Goal: Information Seeking & Learning: Learn about a topic

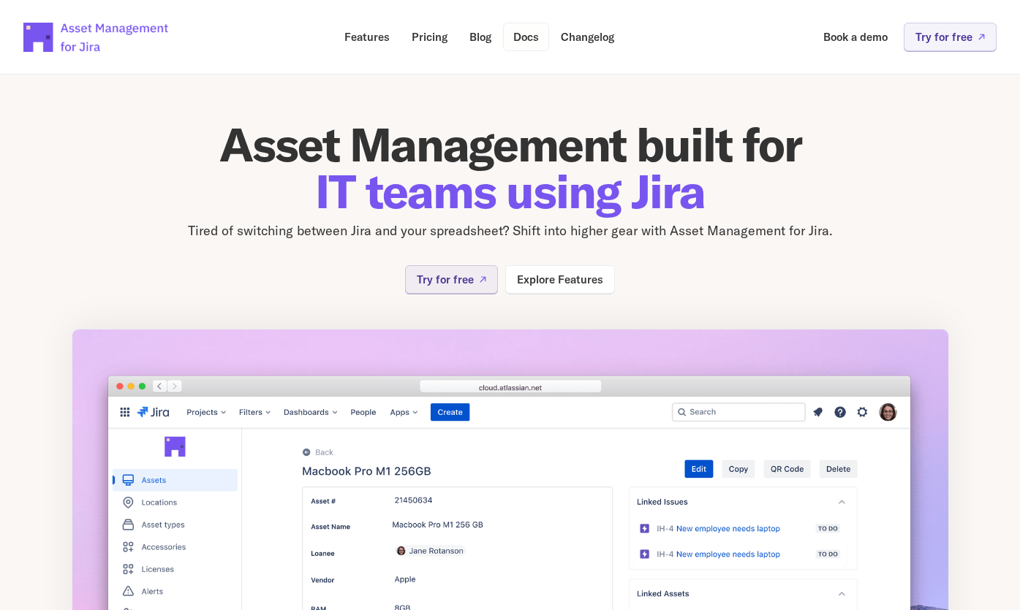
click at [517, 40] on p "Docs" at bounding box center [526, 36] width 26 height 11
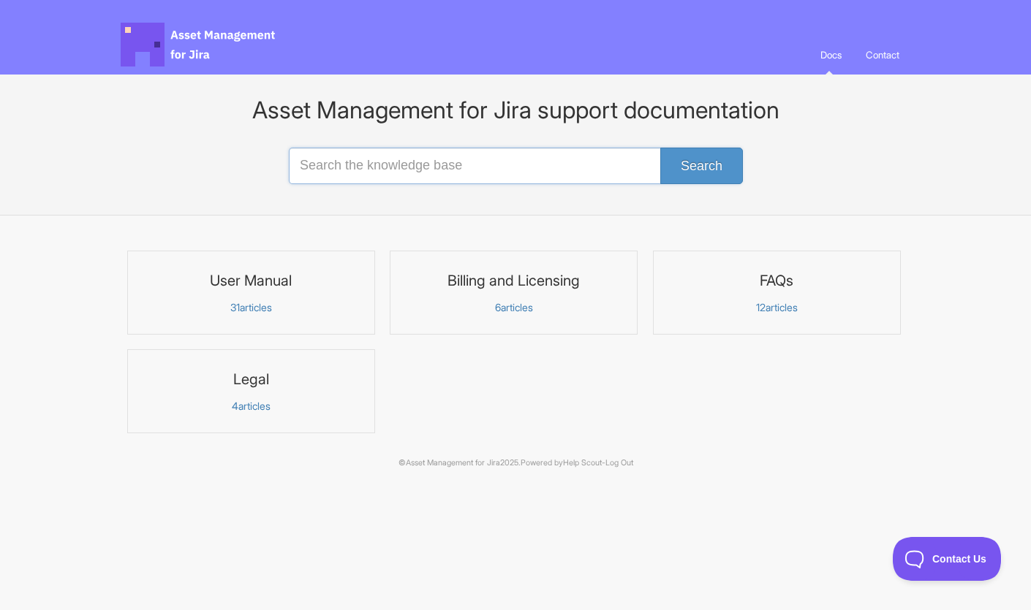
click at [437, 174] on input "Search the knowledge base" at bounding box center [515, 166] width 453 height 37
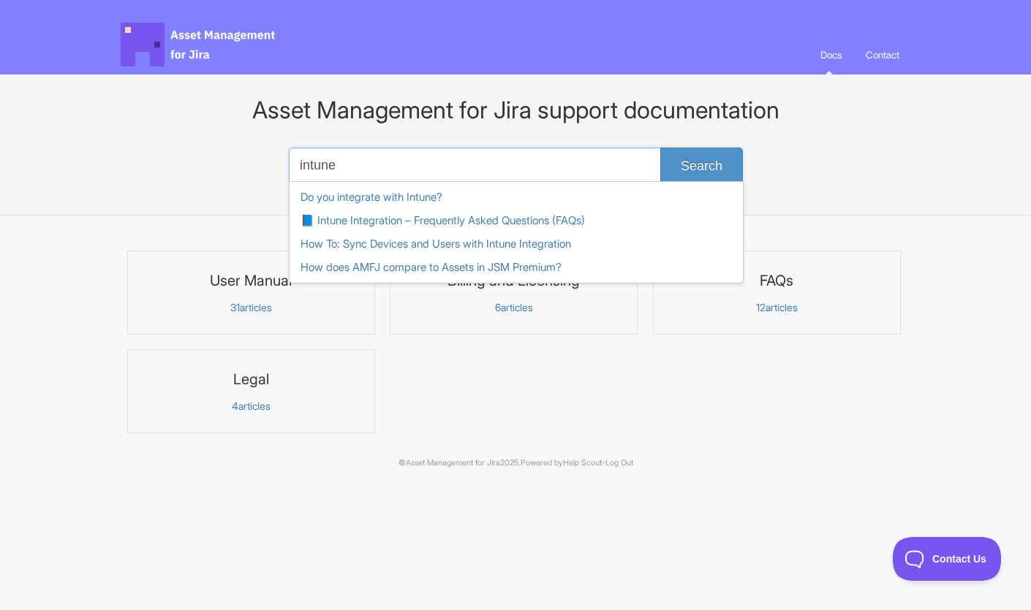
type input "intune"
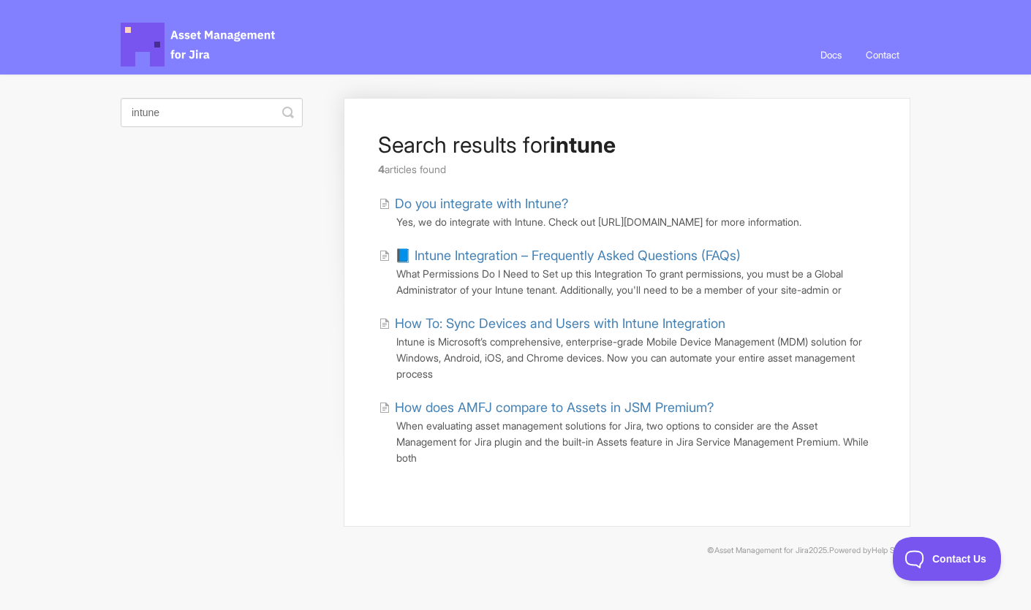
click at [482, 201] on link "Do you integrate with Intune?" at bounding box center [473, 204] width 189 height 20
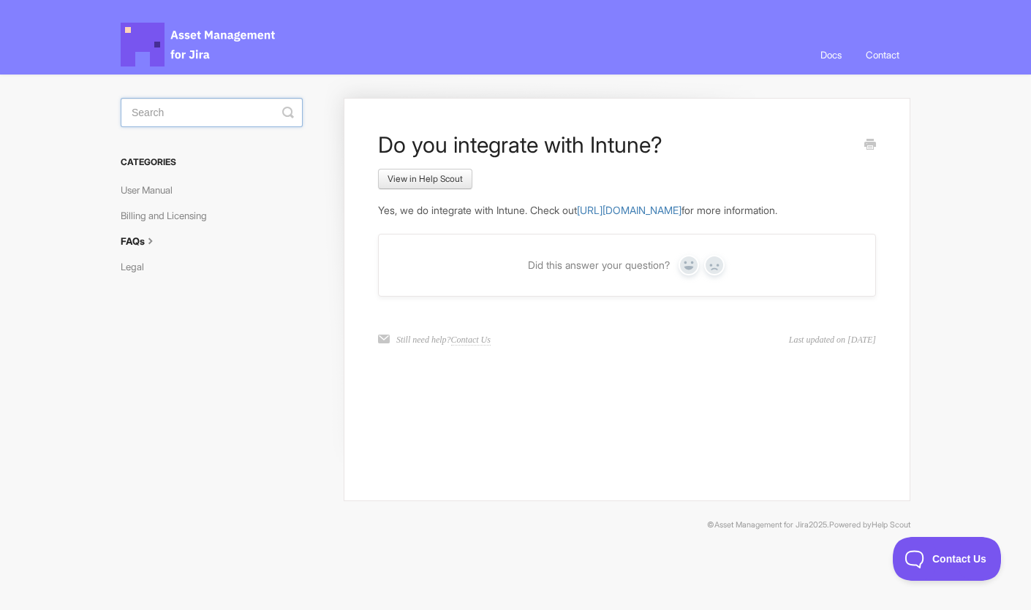
click at [187, 113] on input "Search" at bounding box center [212, 112] width 182 height 29
type input "intune"
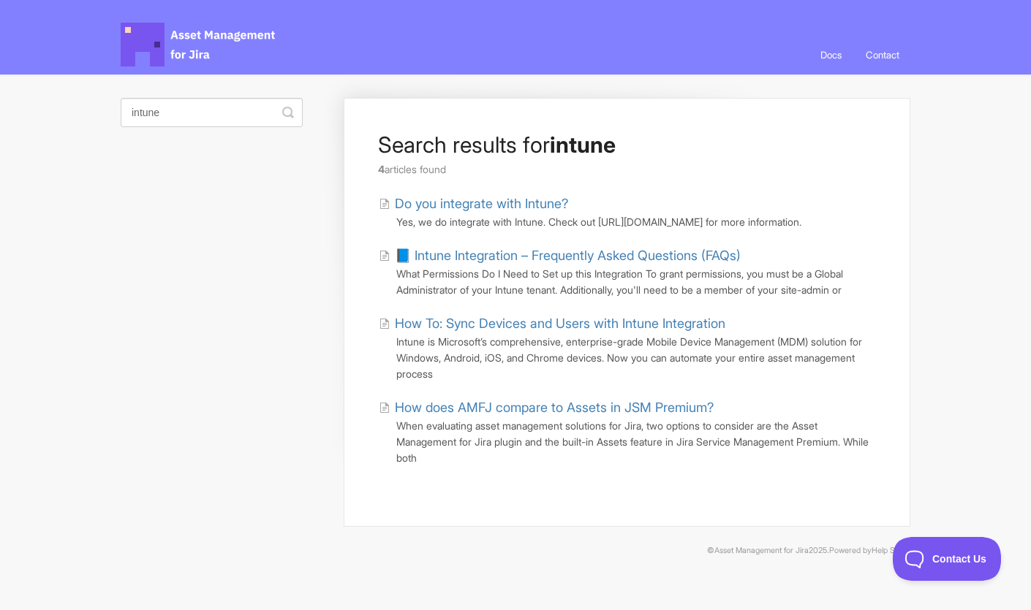
click at [470, 333] on link "How To: Sync Devices and Users with Intune Integration" at bounding box center [552, 324] width 346 height 20
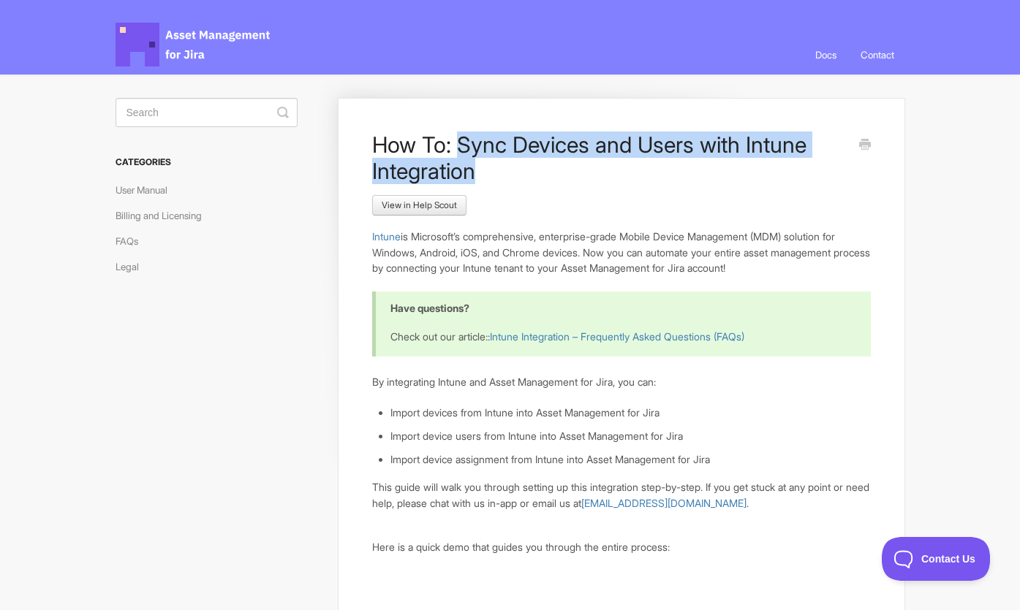
drag, startPoint x: 456, startPoint y: 140, endPoint x: 490, endPoint y: 169, distance: 44.6
click at [490, 169] on h1 "How To: Sync Devices and Users with Intune Integration" at bounding box center [610, 158] width 476 height 53
copy h1 "Sync Devices and Users with Intune Integration"
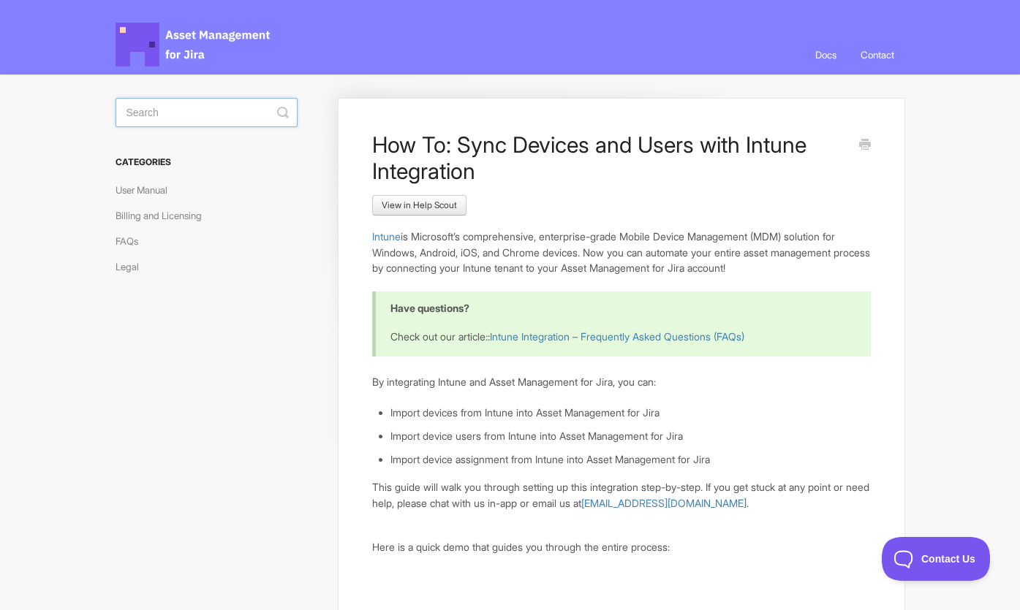
click at [146, 109] on input "Search" at bounding box center [206, 112] width 182 height 29
type input "sync"
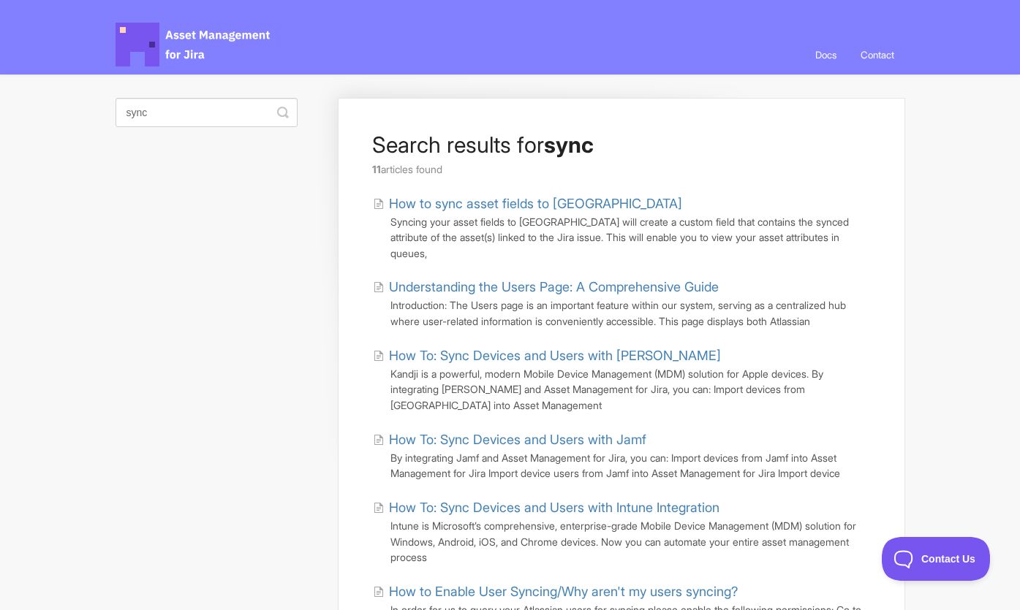
click at [463, 205] on link "How to sync asset fields to Jira" at bounding box center [527, 204] width 309 height 20
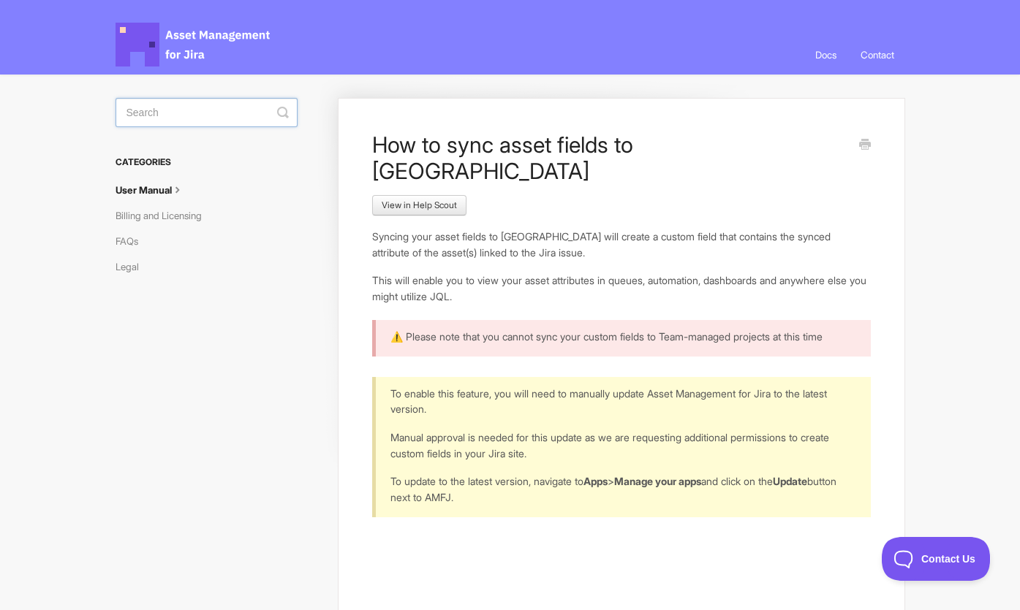
click at [224, 107] on input "Search" at bounding box center [206, 112] width 182 height 29
type input "link assets"
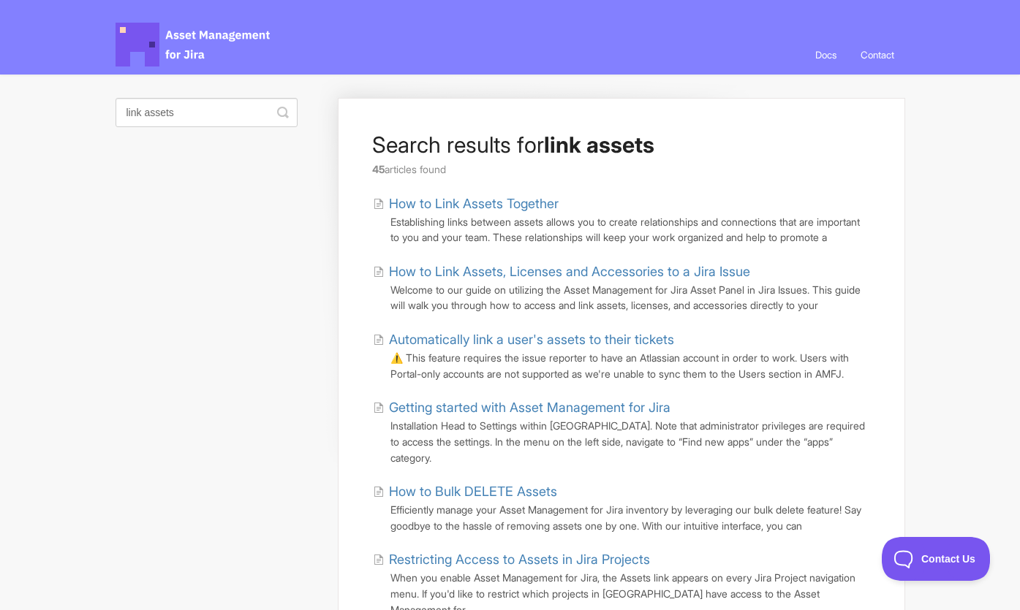
click at [505, 207] on link "How to Link Assets Together" at bounding box center [466, 204] width 186 height 20
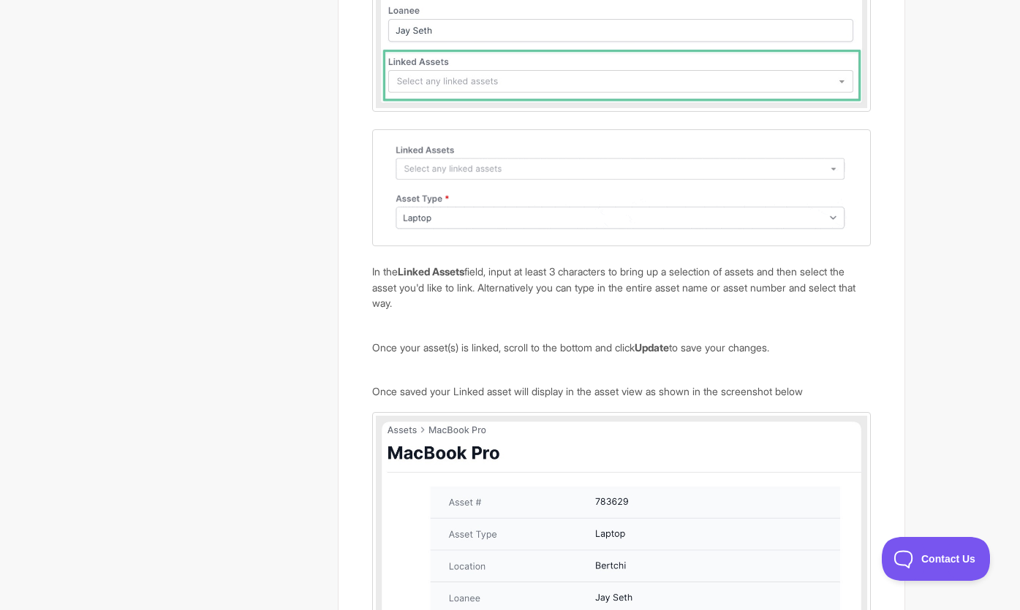
scroll to position [85, 0]
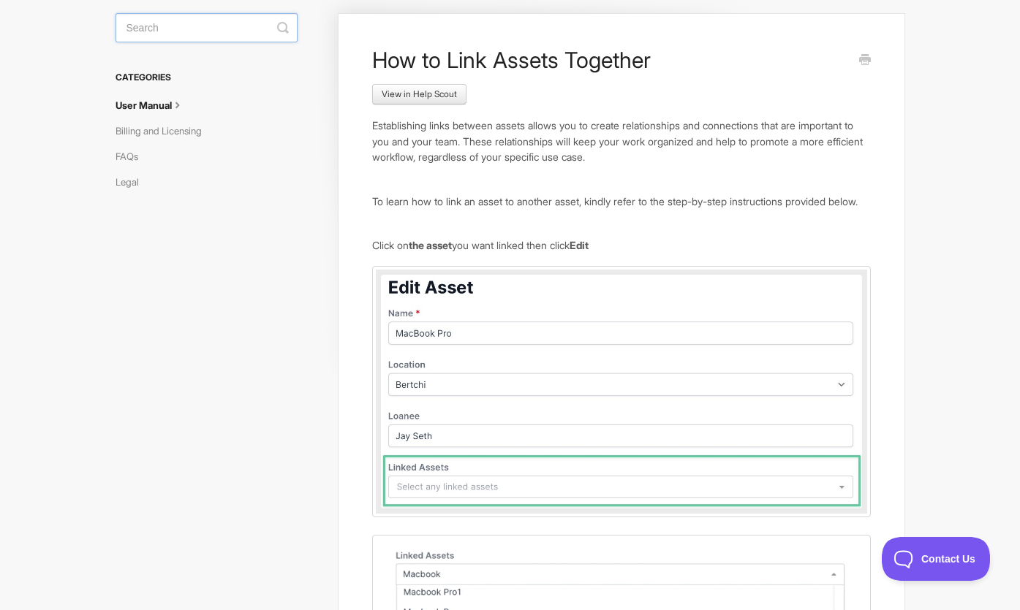
click at [196, 21] on input "Search" at bounding box center [206, 27] width 182 height 29
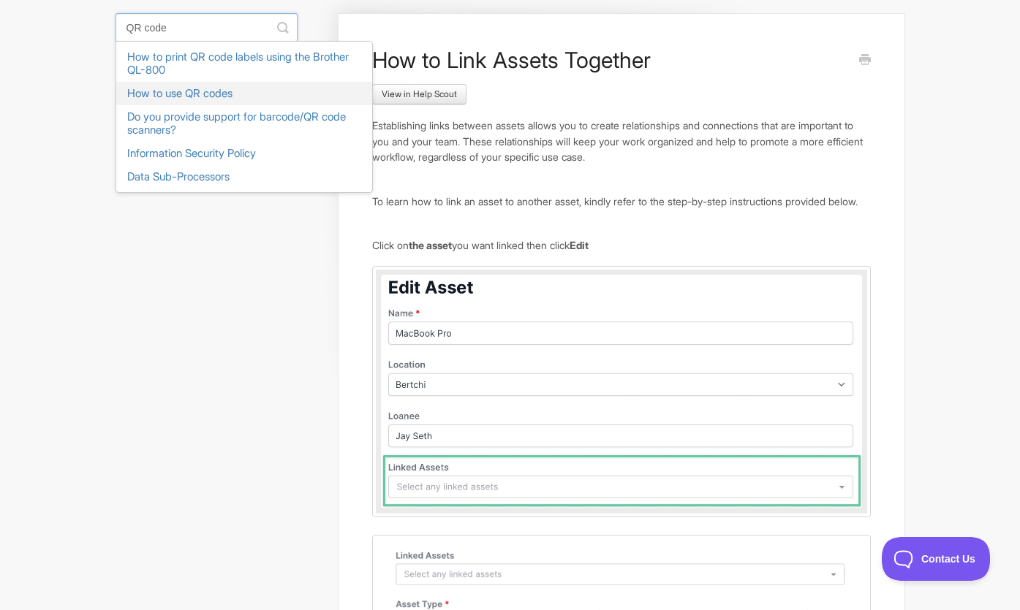
type input "QR code"
click at [181, 94] on link "How to use QR codes" at bounding box center [244, 93] width 256 height 23
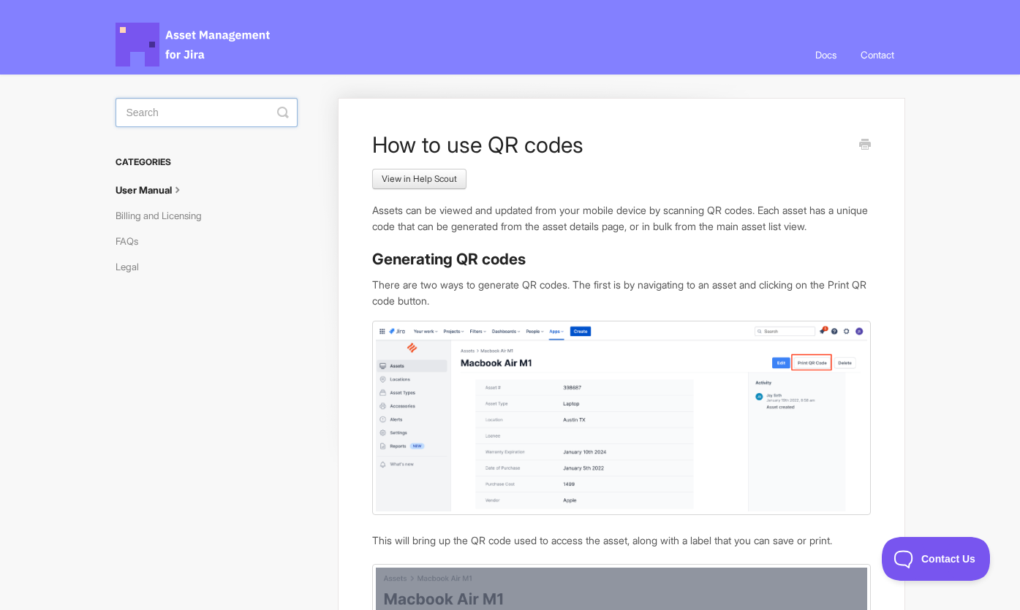
click at [175, 113] on input "Search" at bounding box center [206, 112] width 182 height 29
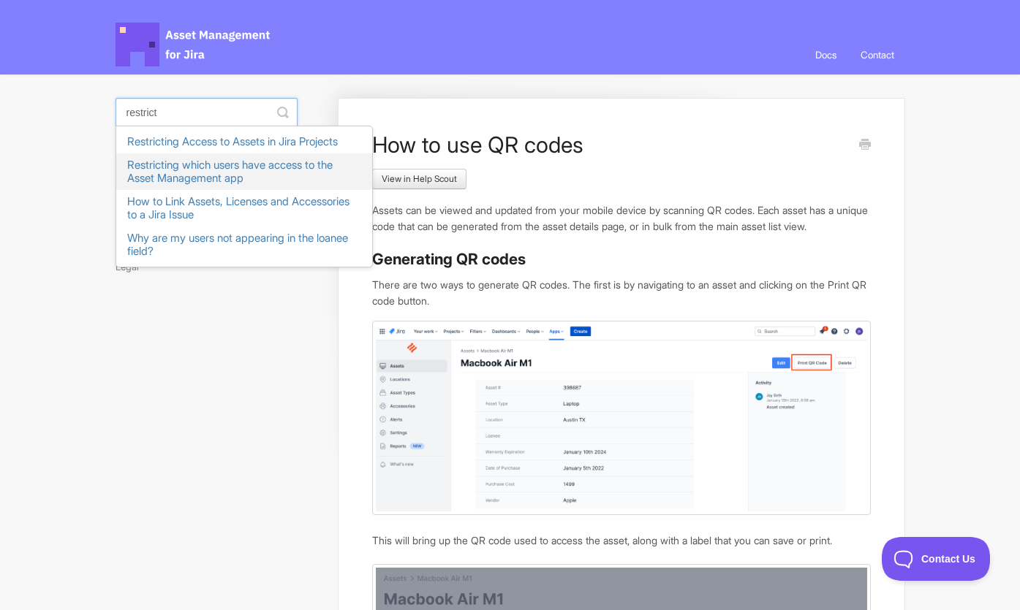
type input "restrict"
click at [162, 178] on link "Restricting which users have access to the Asset Management app" at bounding box center [244, 172] width 256 height 37
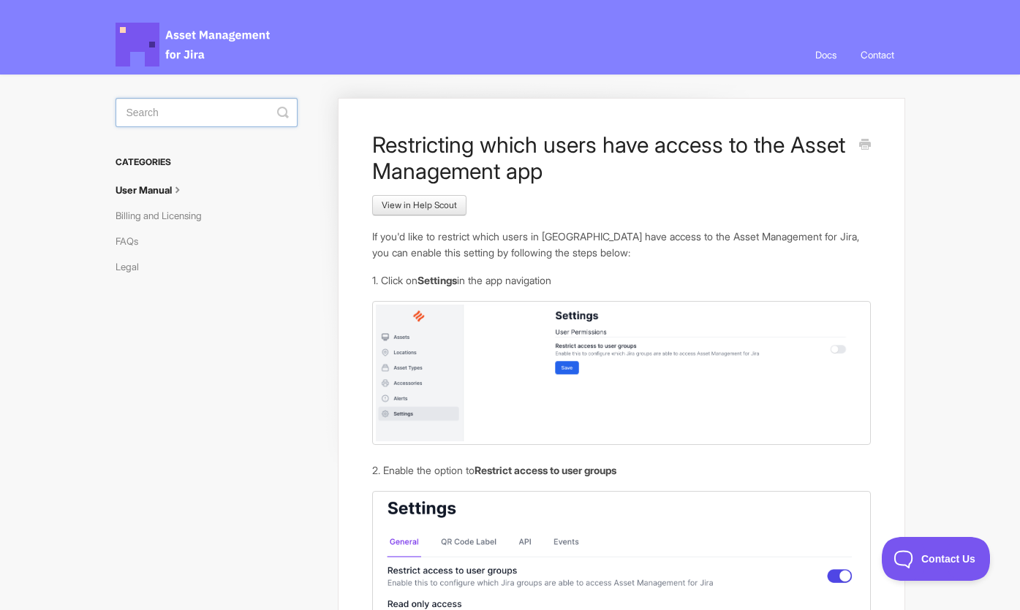
click at [161, 113] on input "Search" at bounding box center [206, 112] width 182 height 29
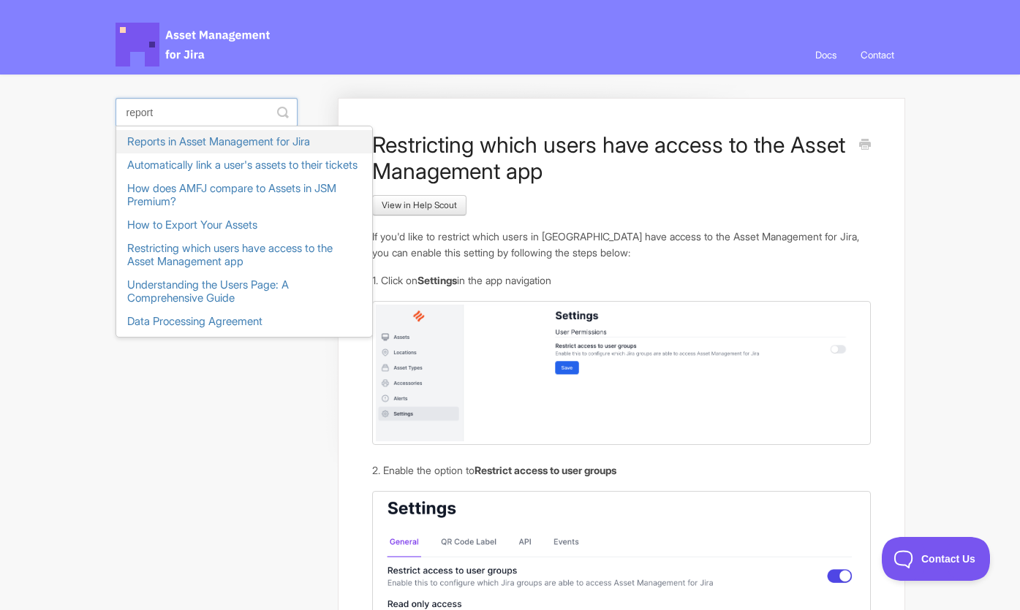
type input "report"
click at [181, 143] on link "Reports in Asset Management for Jira" at bounding box center [244, 141] width 256 height 23
